Goal: Information Seeking & Learning: Learn about a topic

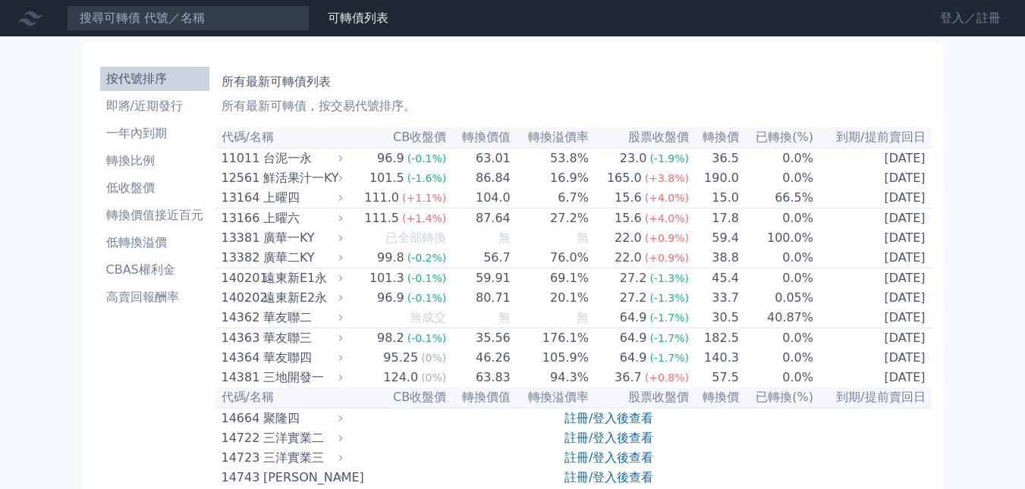
click at [960, 19] on link "登入／註冊" at bounding box center [970, 18] width 85 height 24
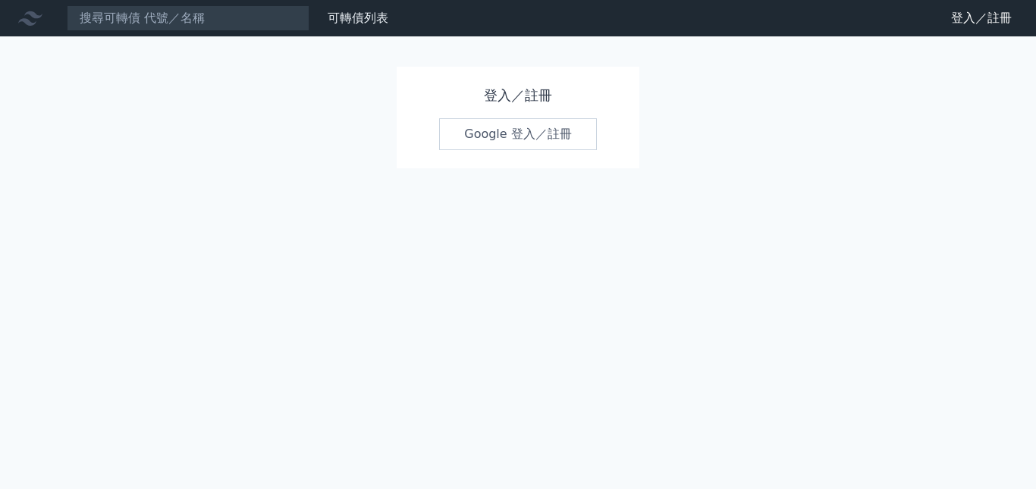
click at [535, 129] on link "Google 登入／註冊" at bounding box center [518, 134] width 158 height 32
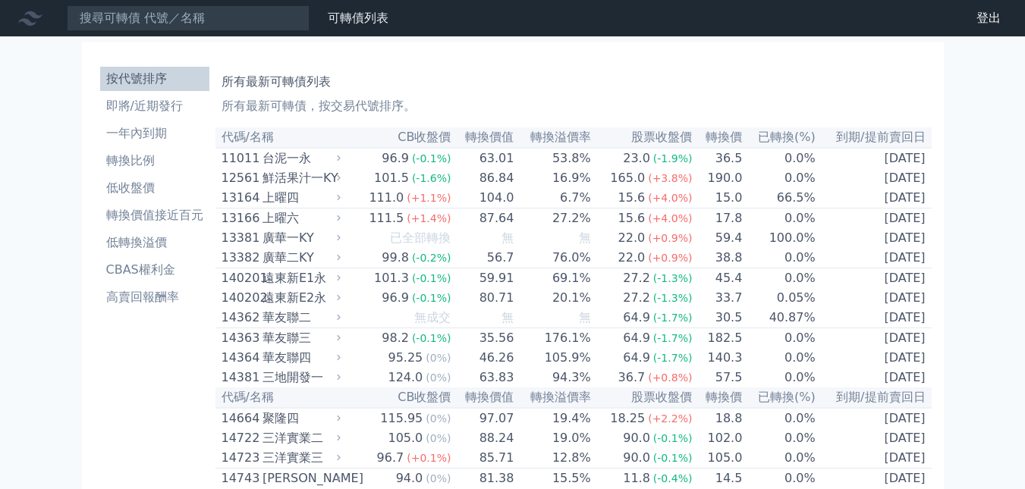
click at [164, 118] on link "即將/近期發行" at bounding box center [154, 106] width 109 height 24
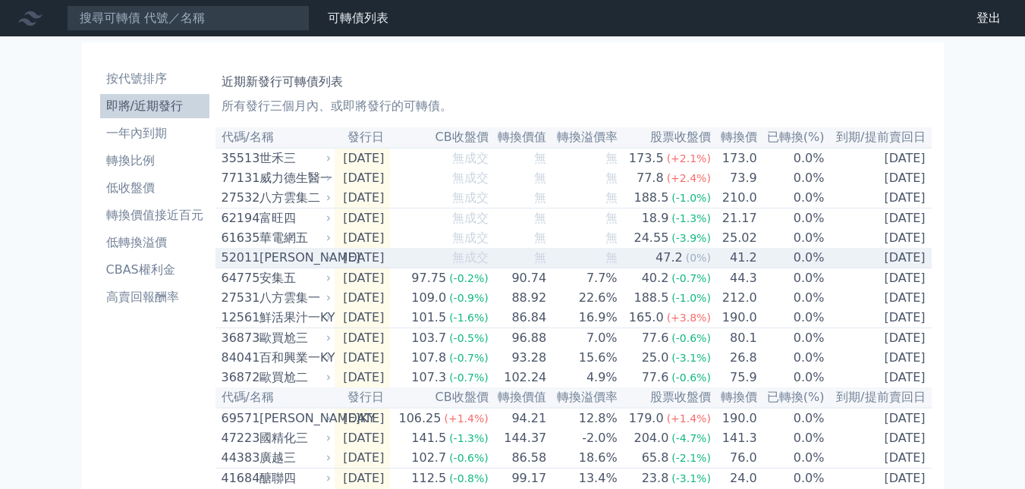
click at [262, 261] on div "[PERSON_NAME]" at bounding box center [293, 258] width 69 height 18
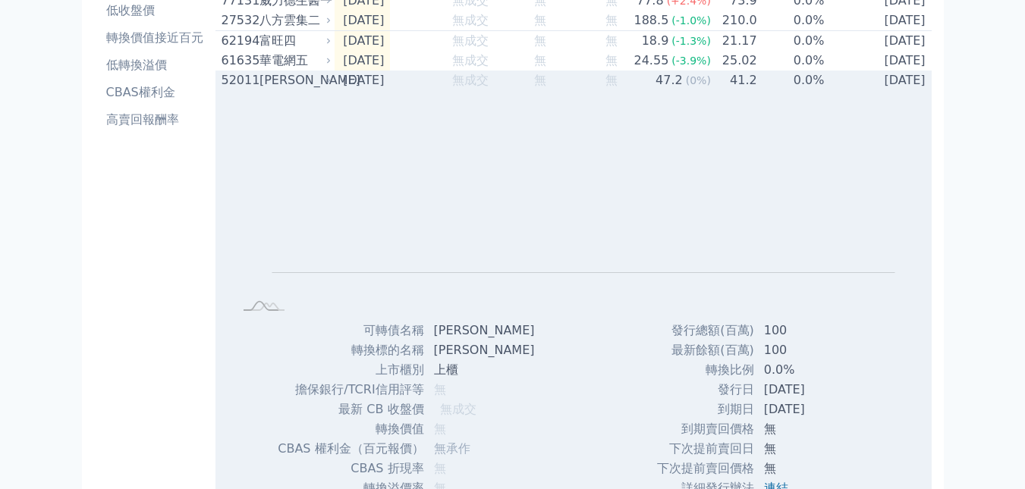
scroll to position [76, 0]
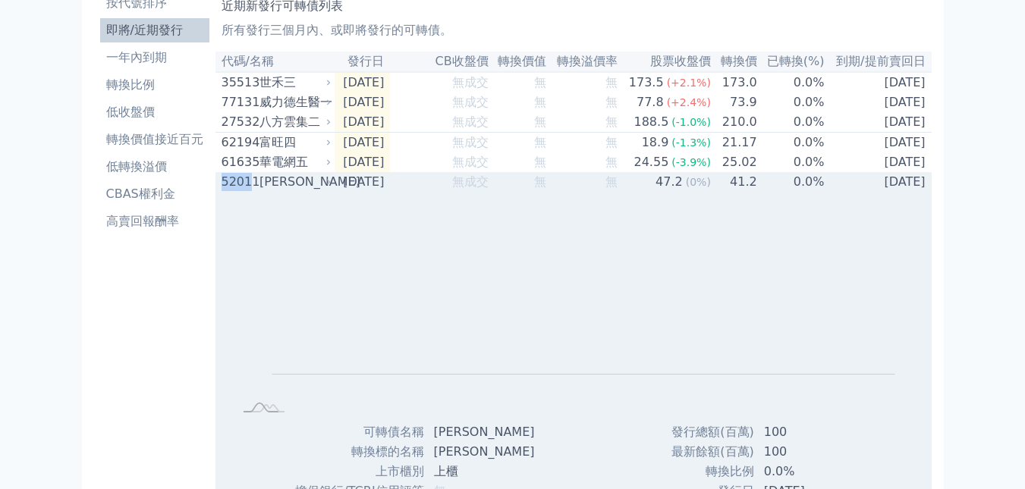
drag, startPoint x: 218, startPoint y: 187, endPoint x: 248, endPoint y: 193, distance: 30.9
click at [248, 192] on td "52011 [PERSON_NAME]" at bounding box center [274, 182] width 119 height 20
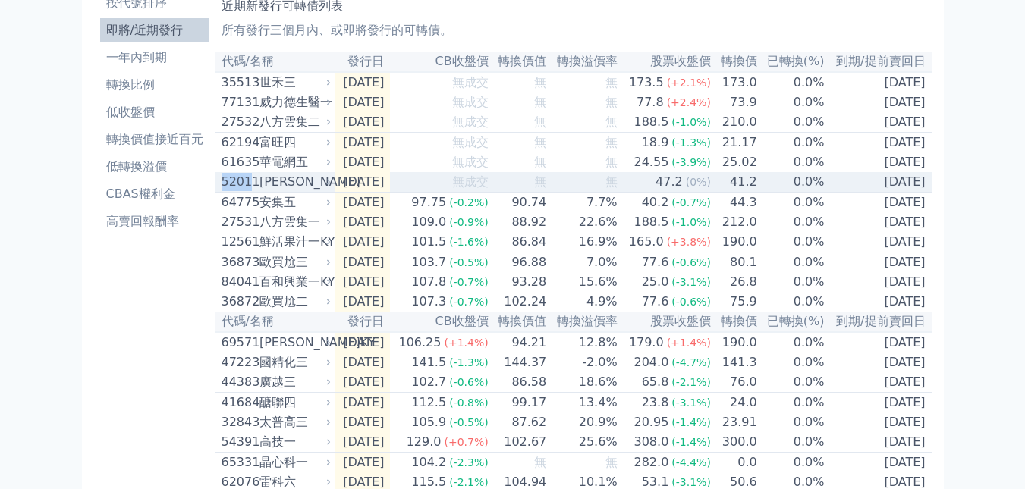
copy div "5201"
click at [301, 191] on div "[PERSON_NAME]" at bounding box center [293, 182] width 69 height 18
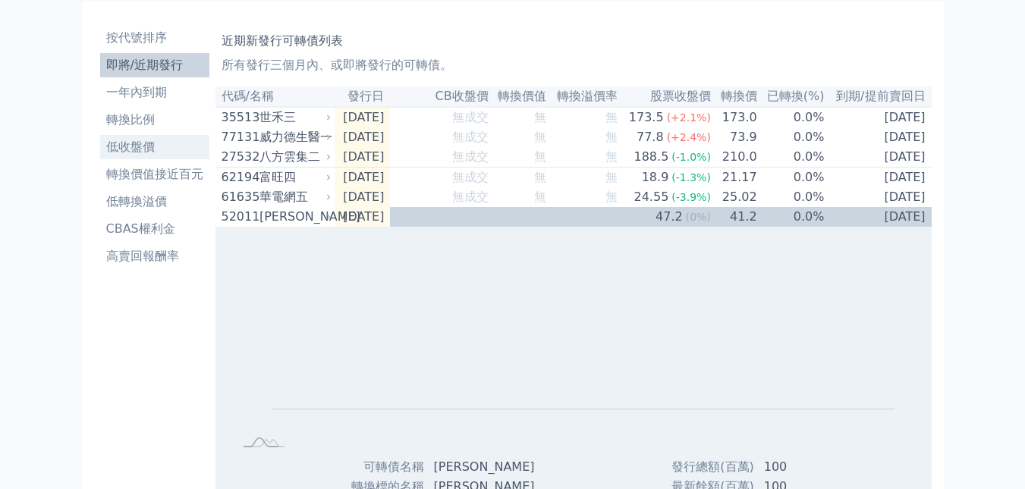
scroll to position [0, 0]
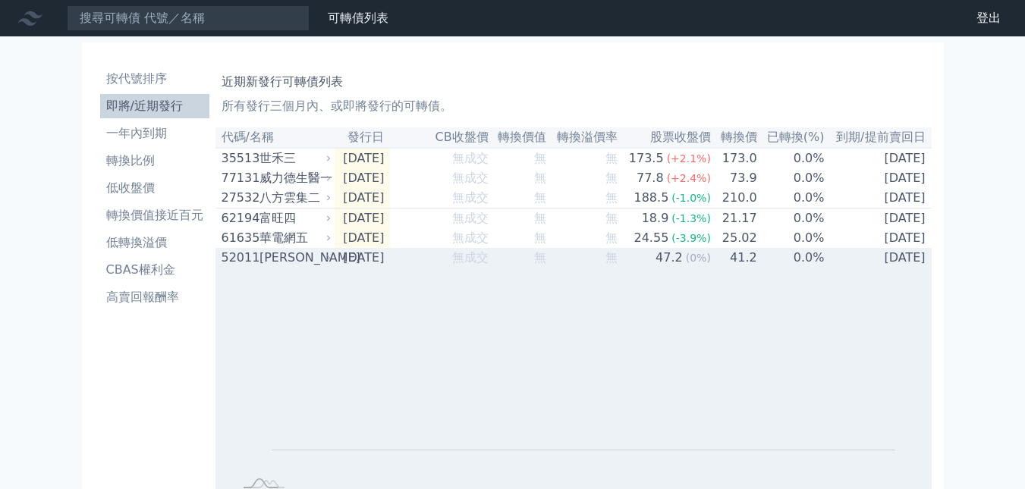
click at [263, 264] on div "[PERSON_NAME]" at bounding box center [293, 258] width 69 height 18
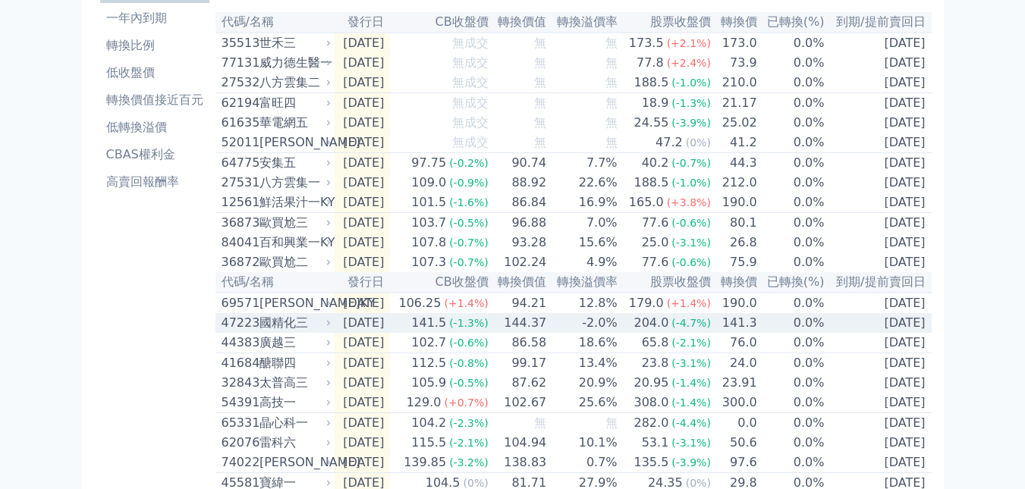
scroll to position [152, 0]
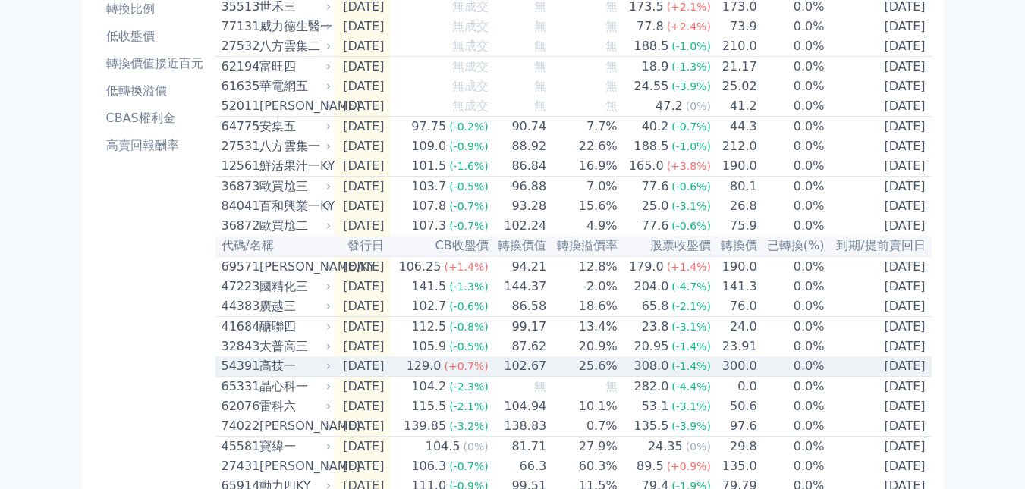
click at [310, 376] on div "高技一" at bounding box center [293, 366] width 69 height 18
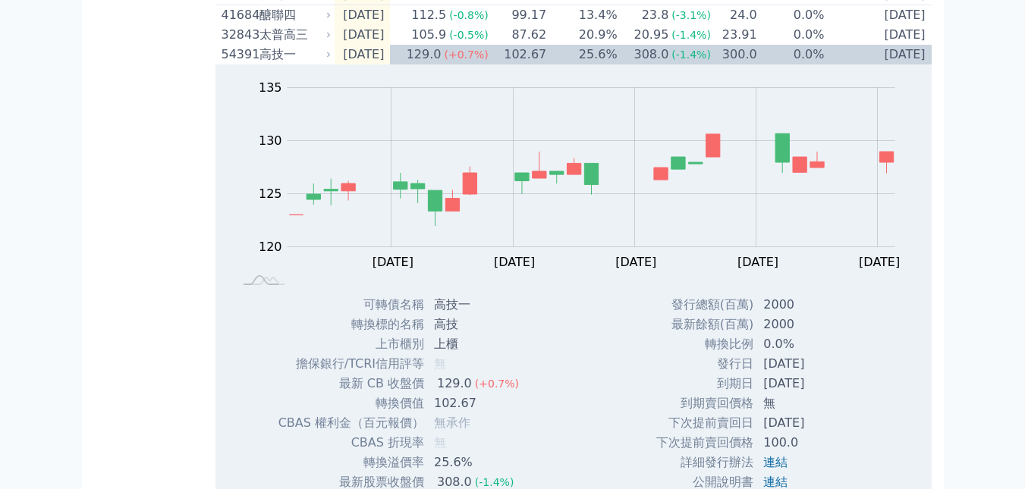
scroll to position [379, 0]
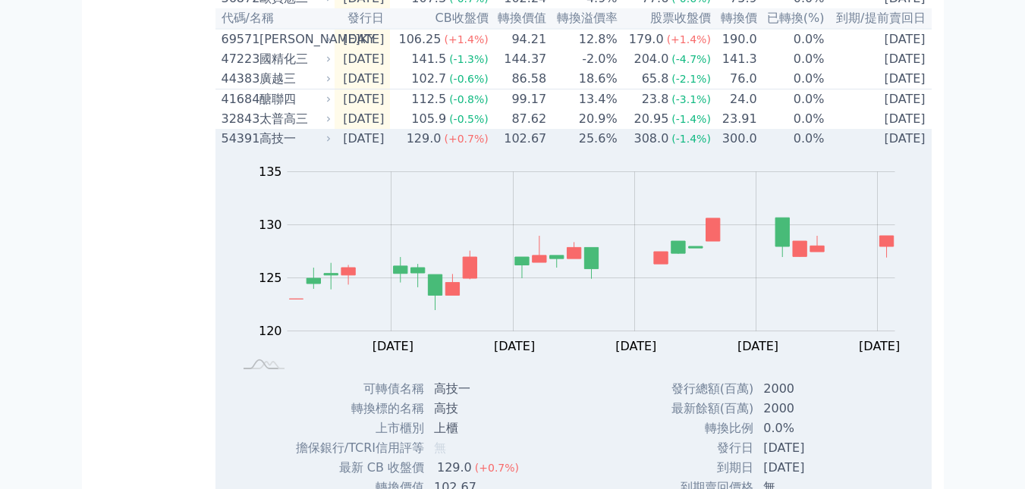
click at [256, 148] on div "54391 高技一" at bounding box center [273, 139] width 103 height 18
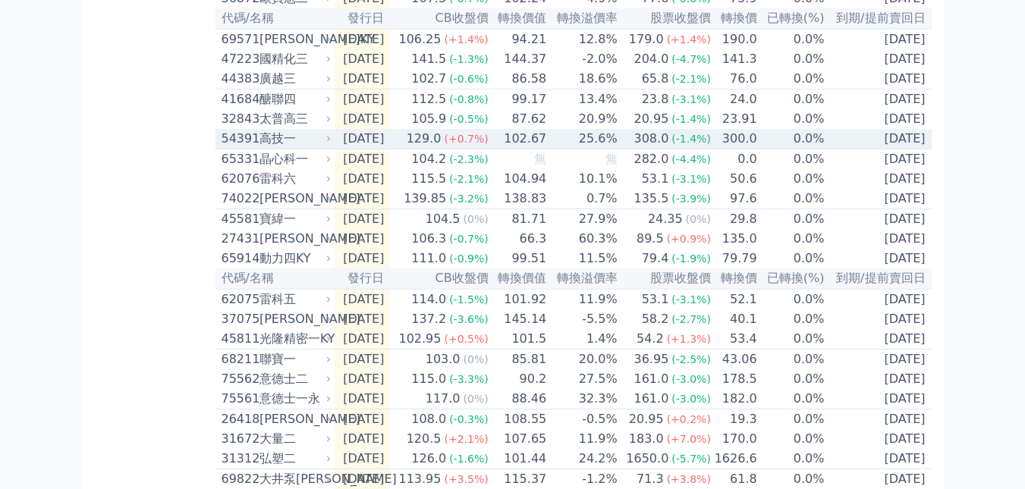
click at [507, 149] on td "102.67" at bounding box center [518, 139] width 58 height 20
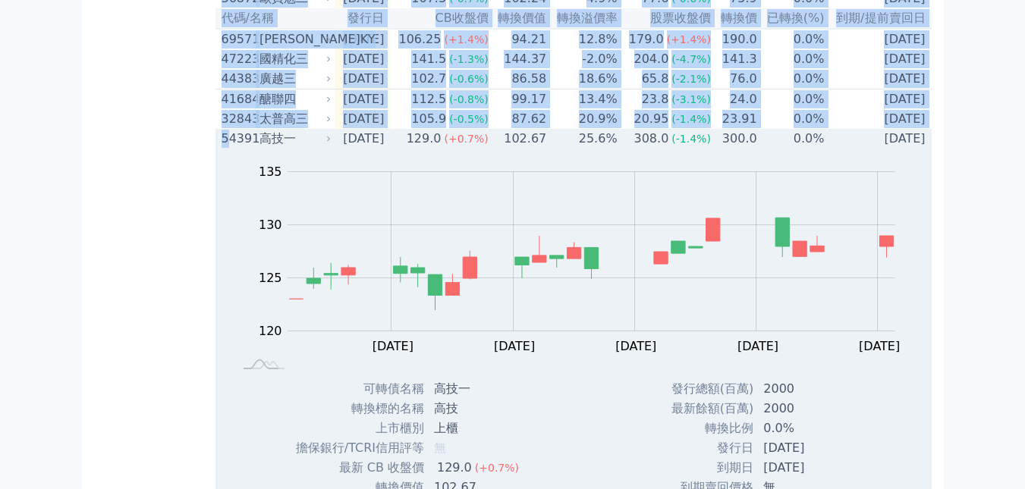
drag, startPoint x: 209, startPoint y: 171, endPoint x: 228, endPoint y: 172, distance: 19.0
click at [228, 172] on div "按代號排序 即將/近期發行 一年內到期 轉換比例 低收盤價 轉換價值接近百元 低轉換溢價 CBAS權利金 高賣回報酬率 近期新發行可轉債列表 所有發行三個月內…" at bounding box center [512, 421] width 837 height 1493
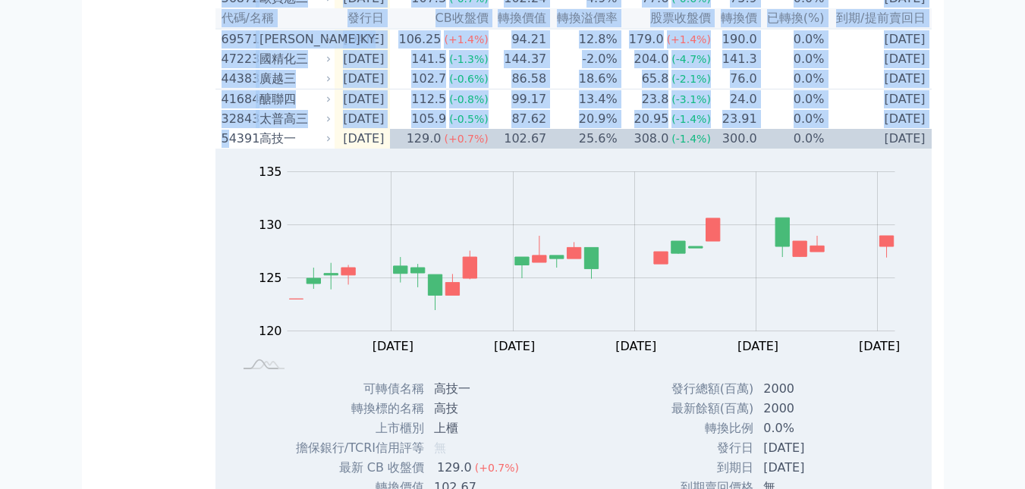
click at [212, 168] on div "按代號排序 即將/近期發行 一年內到期 轉換比例 低收盤價 轉換價值接近百元 低轉換溢價 CBAS權利金 高賣回報酬率" at bounding box center [154, 421] width 121 height 1481
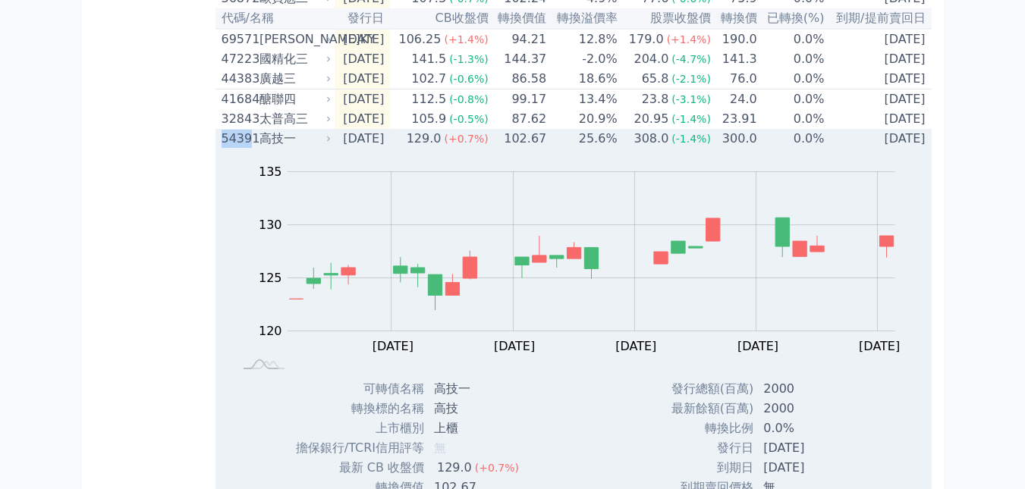
drag, startPoint x: 217, startPoint y: 168, endPoint x: 247, endPoint y: 171, distance: 29.7
click at [247, 149] on td "54391 高技一" at bounding box center [274, 139] width 119 height 20
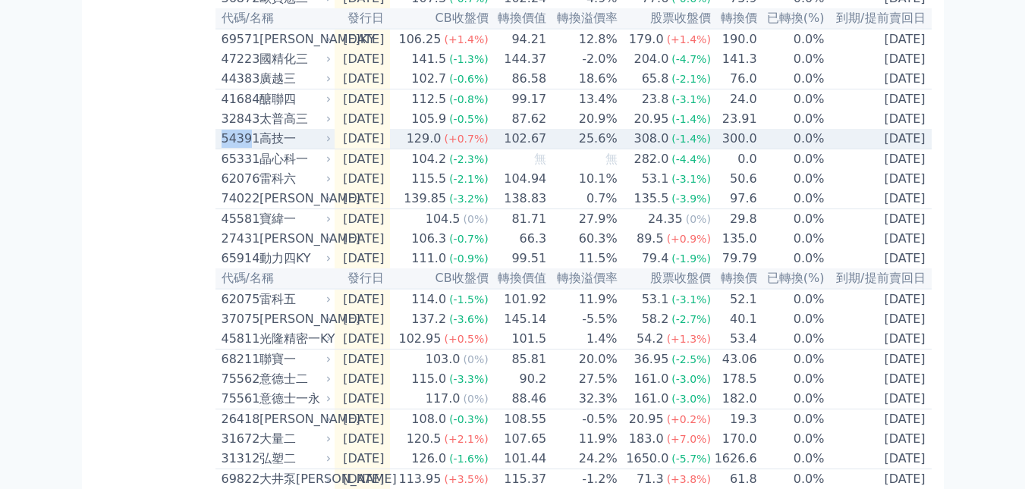
copy div "5439"
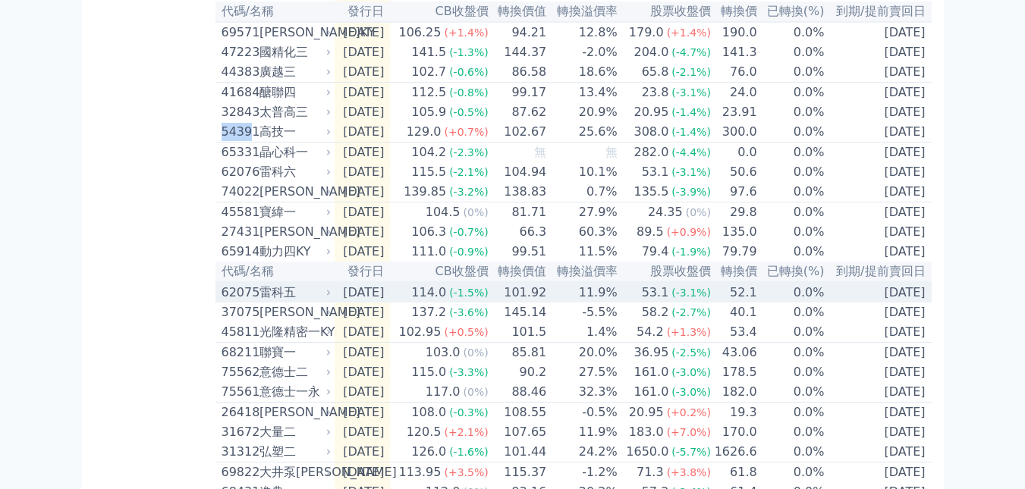
scroll to position [350, 0]
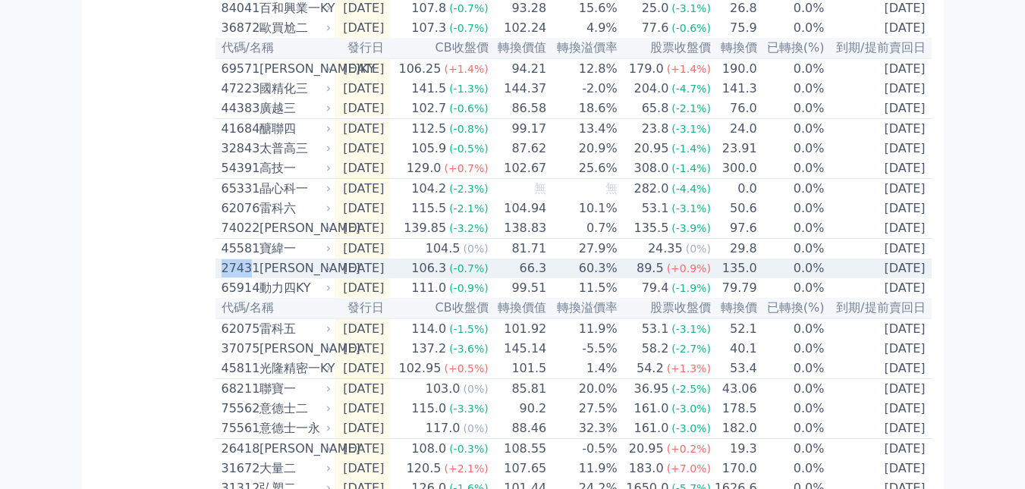
drag, startPoint x: 215, startPoint y: 306, endPoint x: 248, endPoint y: 309, distance: 32.8
click at [248, 278] on td "[GEOGRAPHIC_DATA][PERSON_NAME]" at bounding box center [274, 269] width 119 height 20
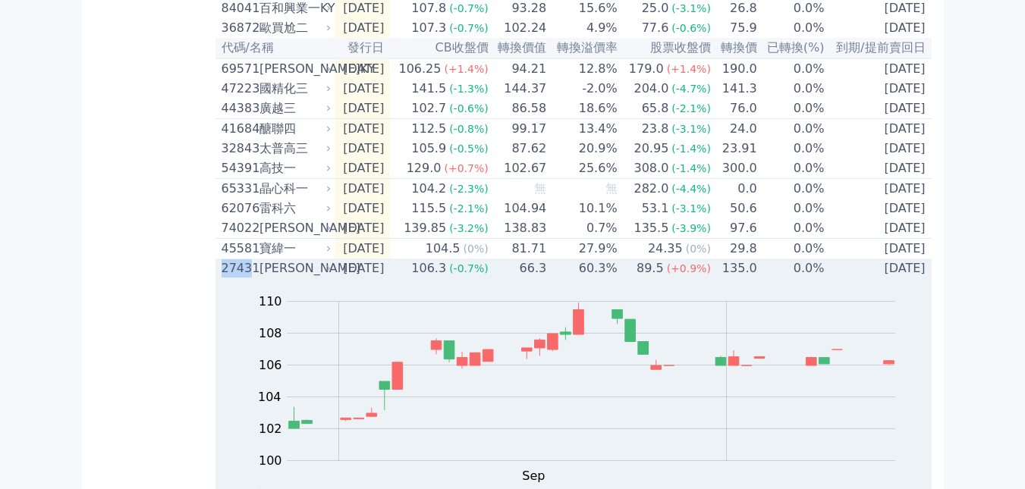
copy div "2743"
click at [294, 278] on div "[PERSON_NAME]" at bounding box center [293, 268] width 69 height 18
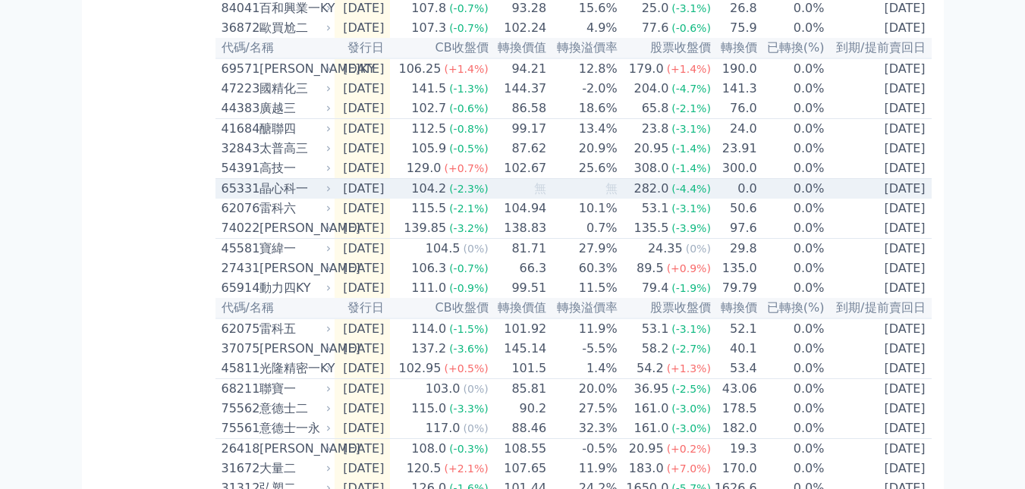
click at [335, 200] on td "[DATE]" at bounding box center [363, 189] width 56 height 20
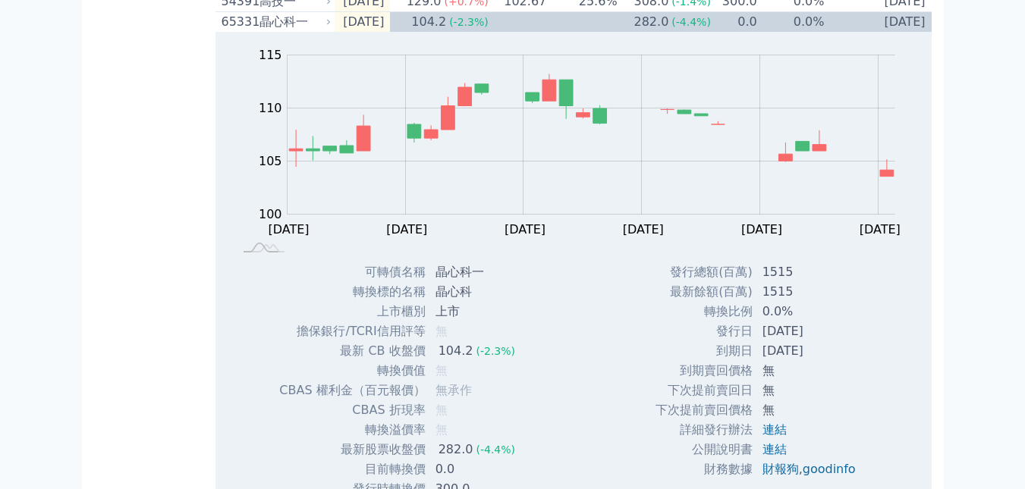
scroll to position [501, 0]
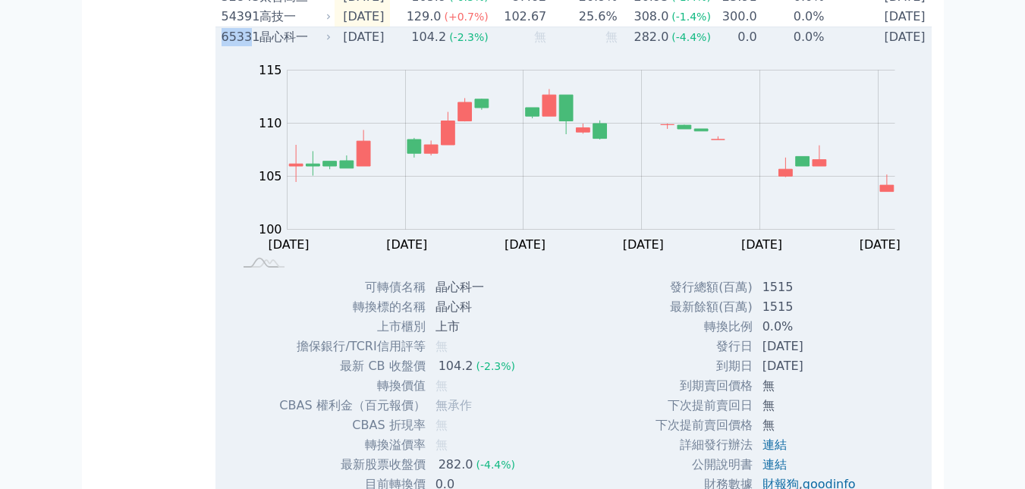
drag, startPoint x: 215, startPoint y: 73, endPoint x: 247, endPoint y: 73, distance: 31.1
click at [247, 48] on td "65331 晶心科一" at bounding box center [274, 37] width 119 height 20
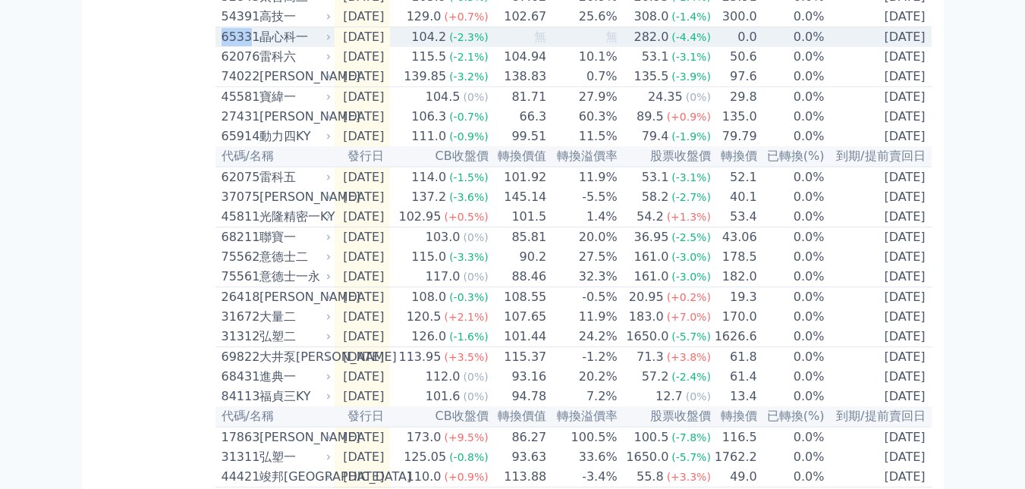
copy div "6533"
click at [337, 48] on td "[DATE]" at bounding box center [363, 37] width 56 height 20
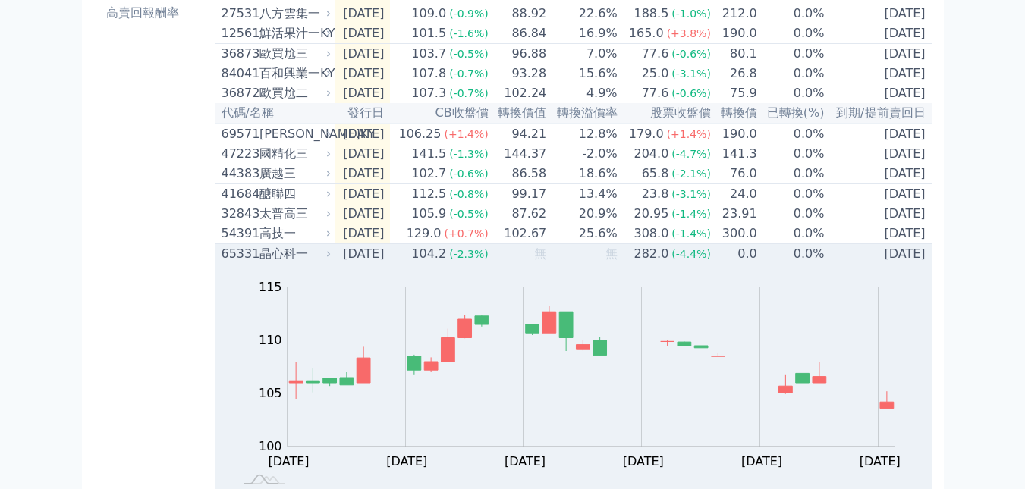
scroll to position [274, 0]
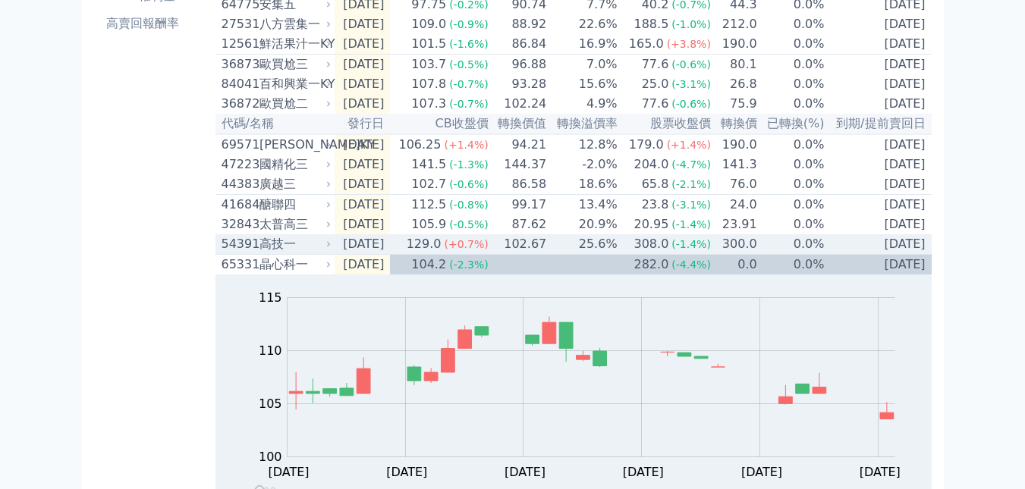
click at [265, 253] on div "高技一" at bounding box center [293, 244] width 69 height 18
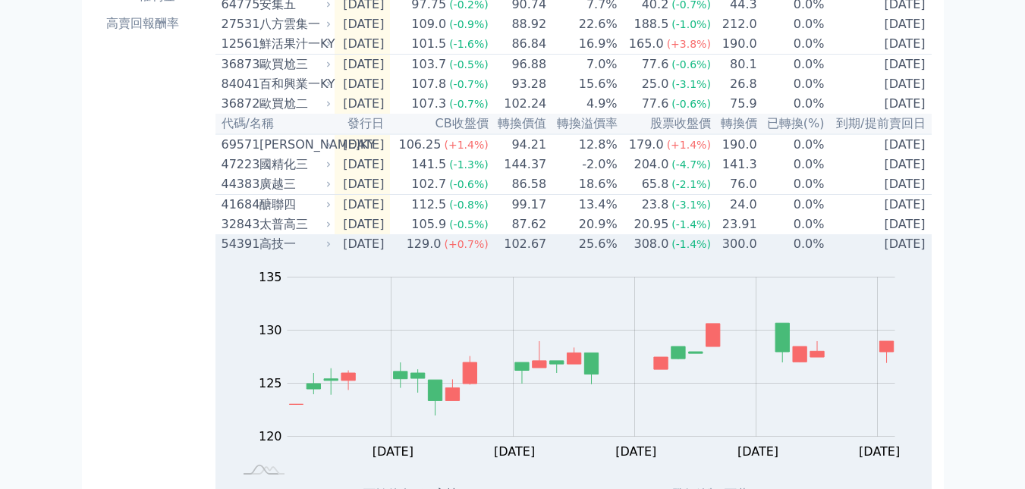
click at [265, 253] on div "高技一" at bounding box center [293, 244] width 69 height 18
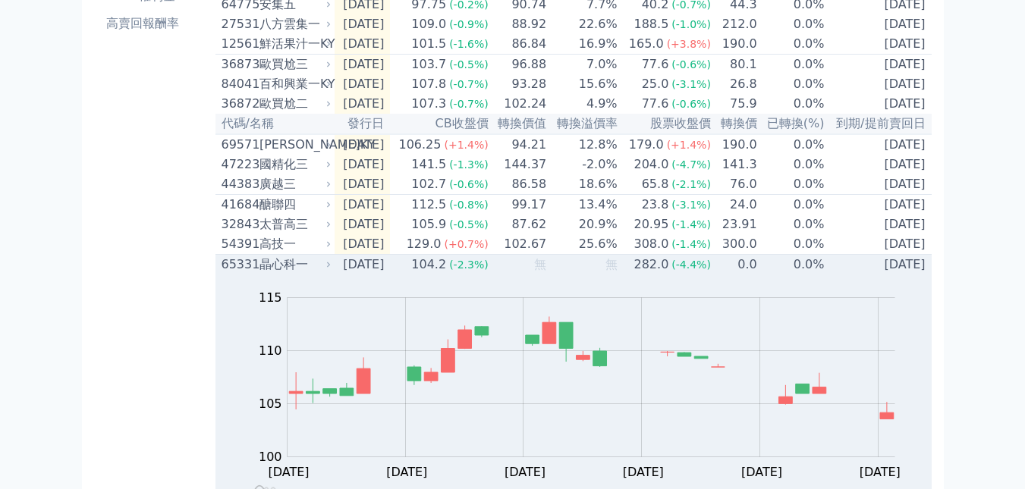
click at [264, 274] on div "晶心科一" at bounding box center [293, 265] width 69 height 18
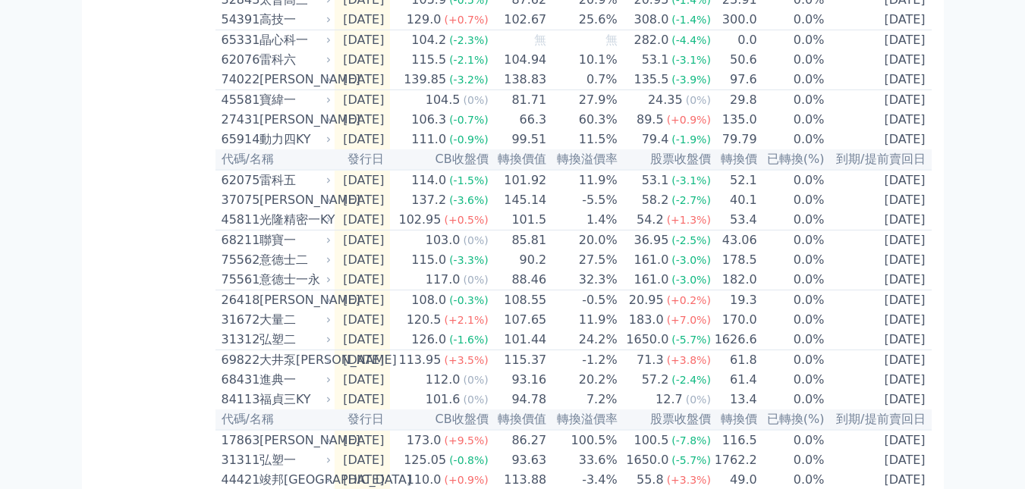
scroll to position [501, 0]
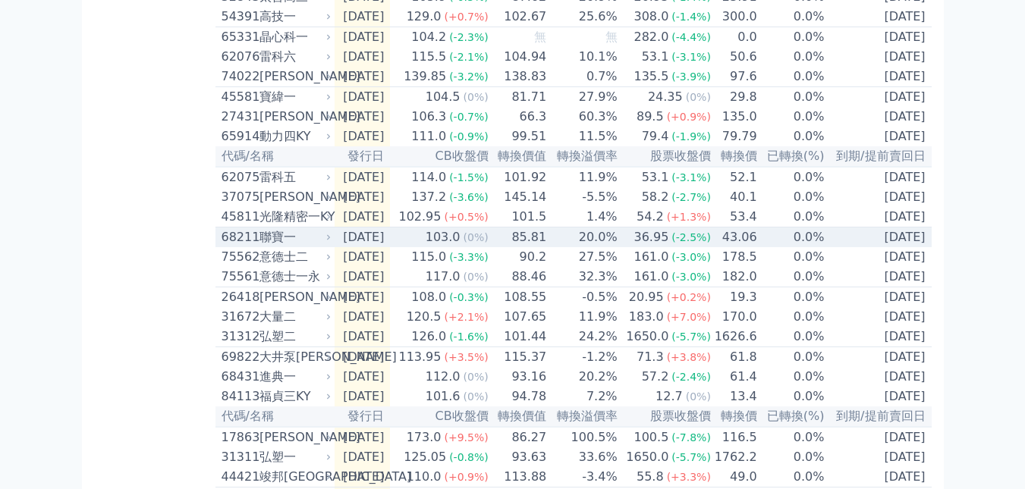
click at [235, 247] on div "68211" at bounding box center [239, 237] width 34 height 18
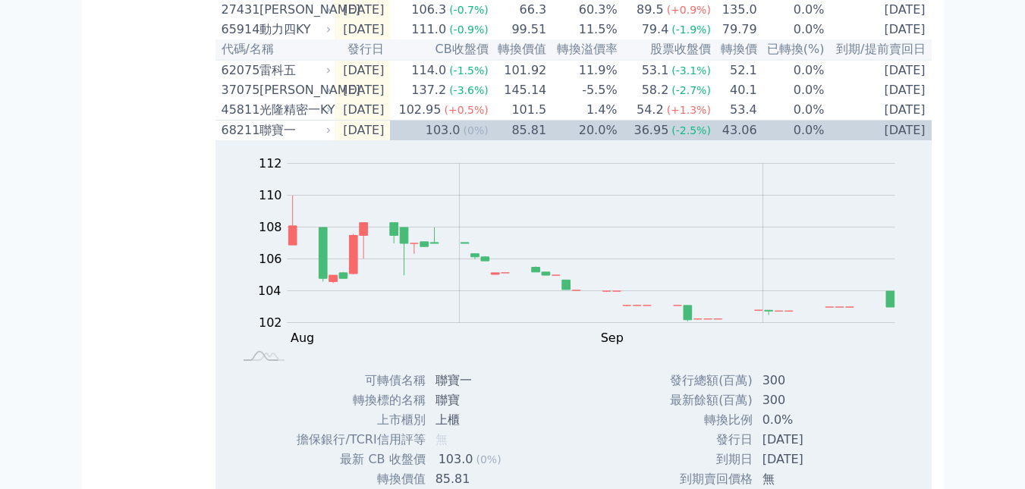
scroll to position [577, 0]
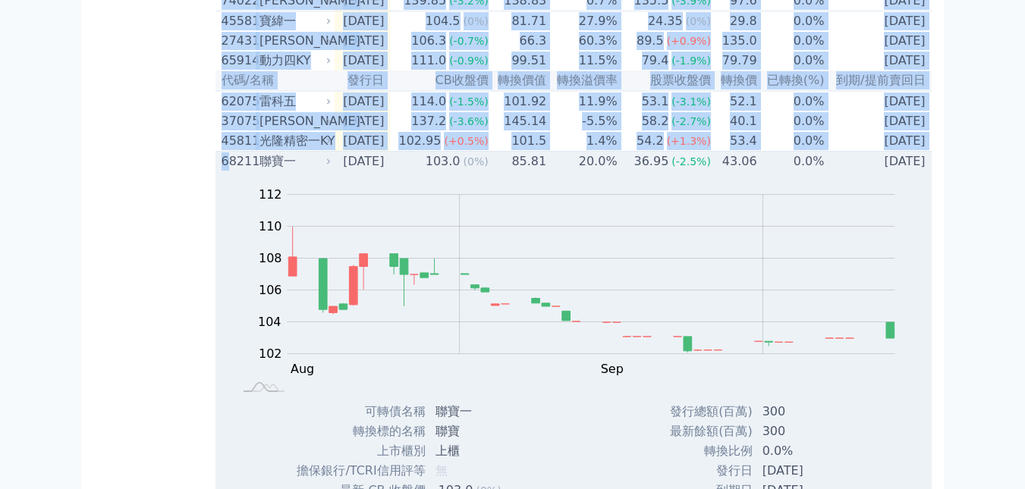
drag, startPoint x: 214, startPoint y: 210, endPoint x: 228, endPoint y: 209, distance: 13.7
click at [228, 209] on div "按代號排序 即將/近期發行 一年內到期 轉換比例 低收盤價 轉換價值接近百元 低轉換溢價 CBAS權利金 高賣回報酬率 近期新發行可轉債列表 所有發行三個月內…" at bounding box center [512, 223] width 837 height 1493
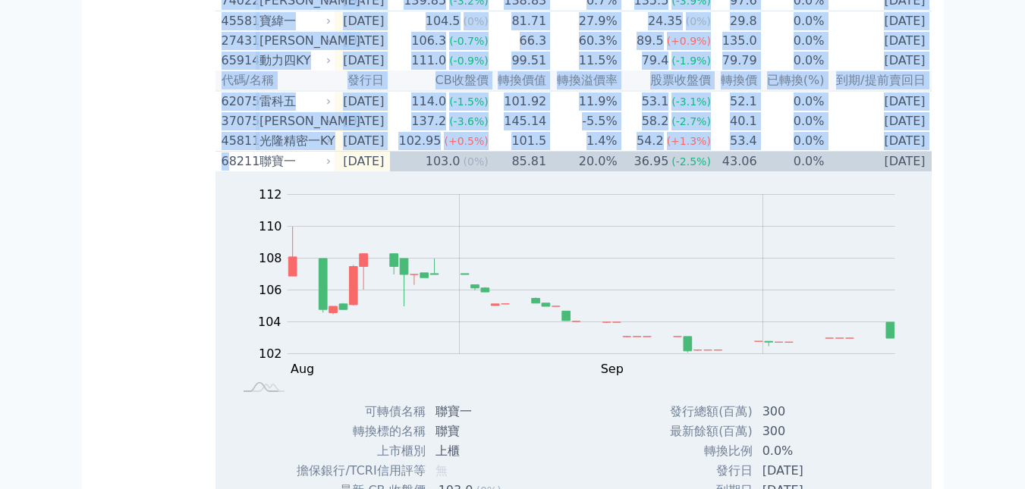
click at [209, 209] on div "按代號排序 即將/近期發行 一年內到期 轉換比例 低收盤價 轉換價值接近百元 低轉換溢價 CBAS權利金 高賣回報酬率" at bounding box center [154, 223] width 121 height 1481
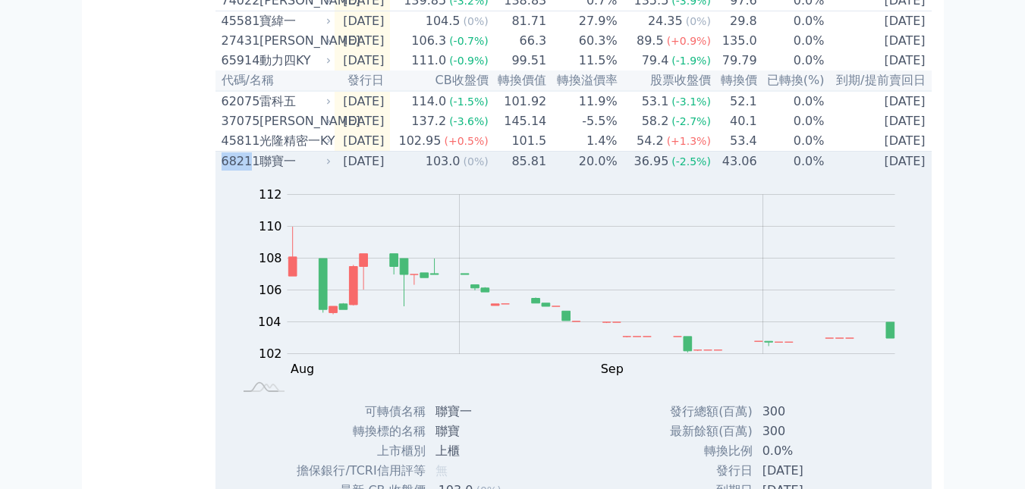
drag, startPoint x: 222, startPoint y: 209, endPoint x: 247, endPoint y: 209, distance: 25.0
click at [247, 171] on div "68211" at bounding box center [239, 161] width 34 height 18
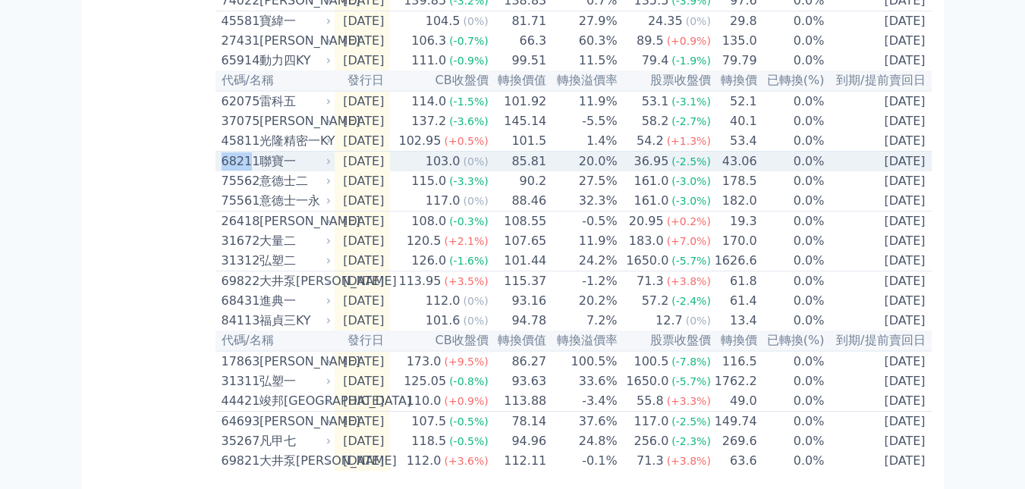
copy div "6821"
